Goal: Find contact information: Find contact information

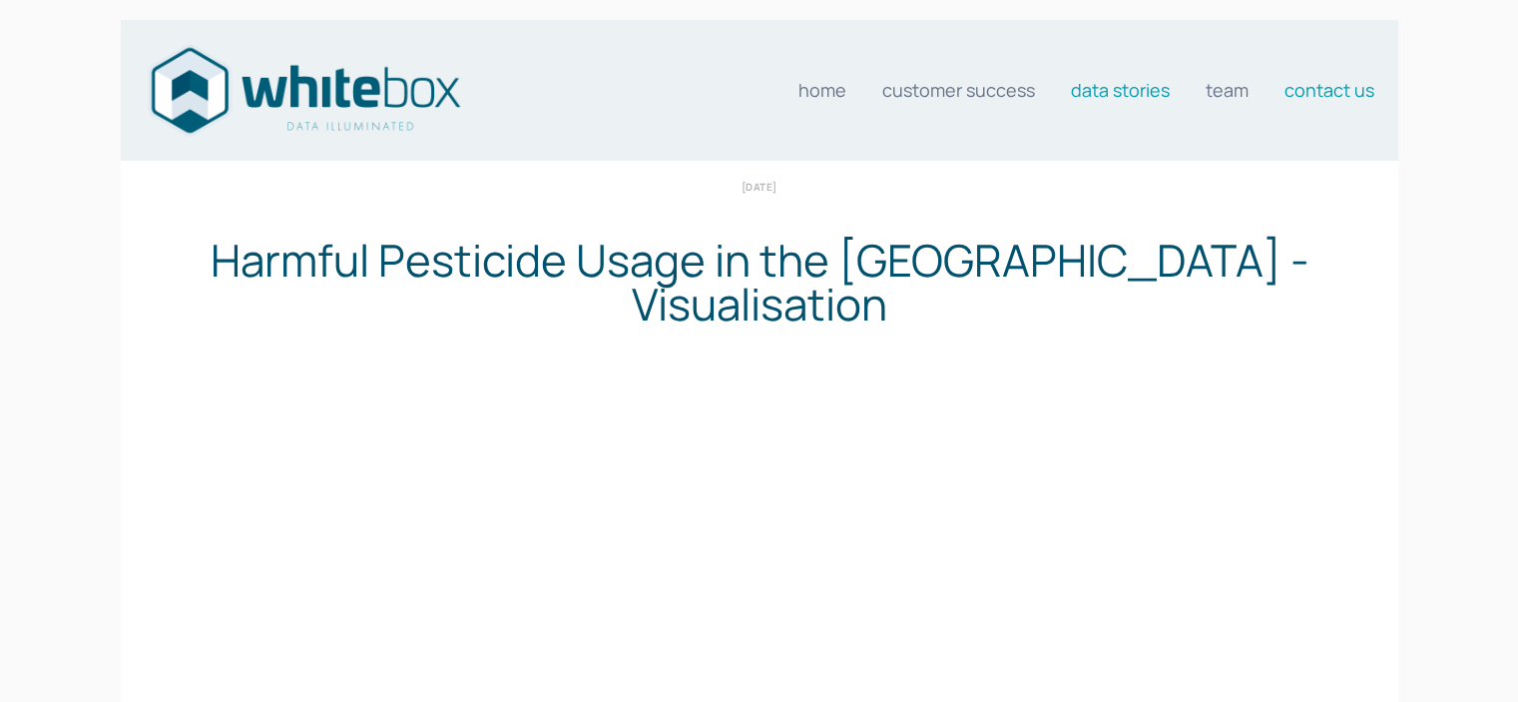
click at [1311, 91] on link "Contact us" at bounding box center [1330, 90] width 90 height 40
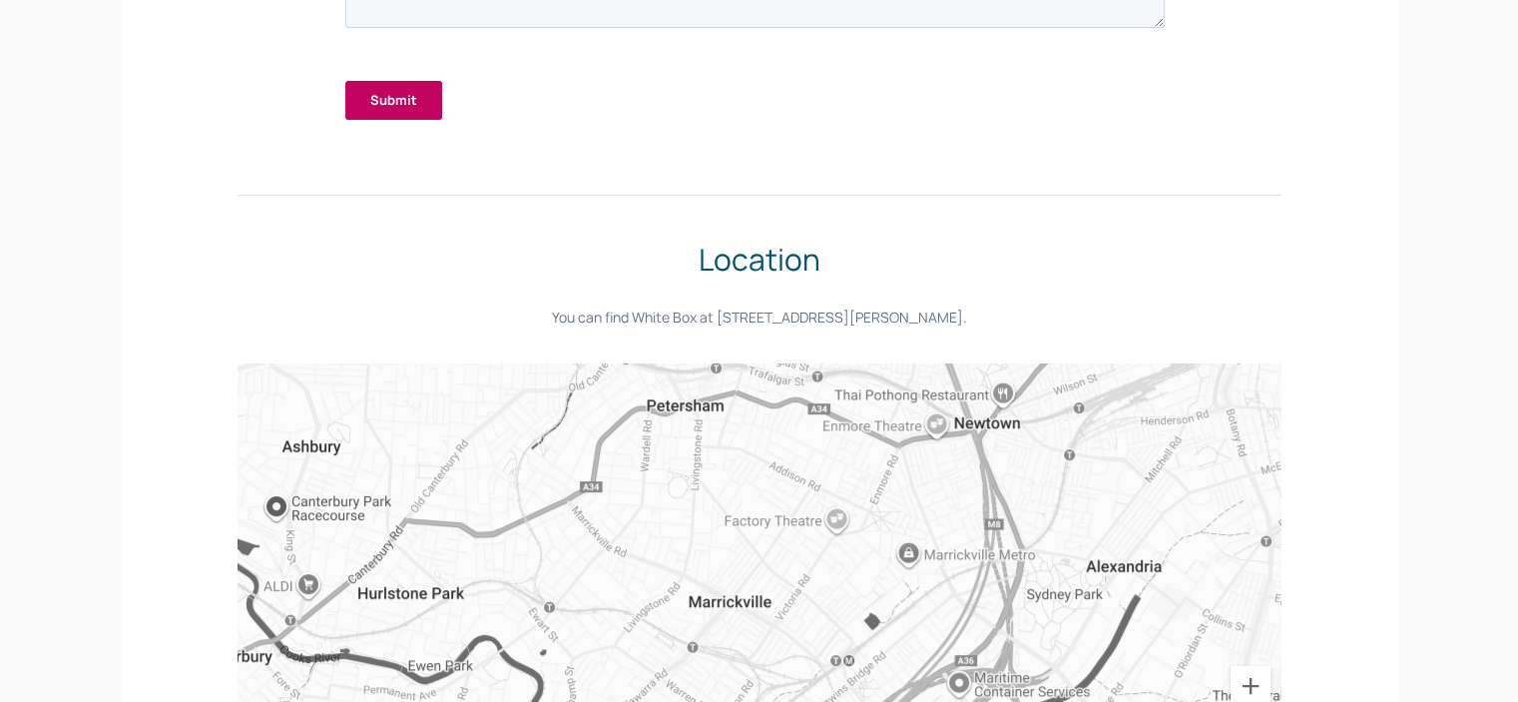
scroll to position [503, 0]
